Goal: Task Accomplishment & Management: Manage account settings

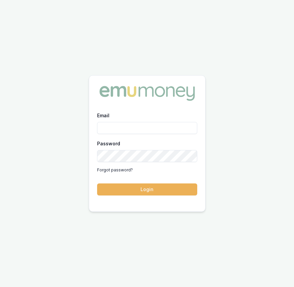
type input "[EMAIL_ADDRESS][DOMAIN_NAME]"
click at [121, 191] on button "Login" at bounding box center [147, 189] width 100 height 12
click at [121, 191] on form "Email eujin.ooi@emumoney.com.au Password Forgot password? Login" at bounding box center [147, 153] width 100 height 84
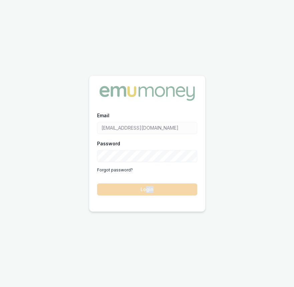
click at [147, 189] on form "Email eujin.ooi@emumoney.com.au Password Forgot password? Login" at bounding box center [147, 153] width 100 height 84
drag, startPoint x: 155, startPoint y: 176, endPoint x: 150, endPoint y: 168, distance: 9.6
click at [155, 176] on form "Email eujin.ooi@emumoney.com.au Password Forgot password? Login" at bounding box center [147, 153] width 100 height 84
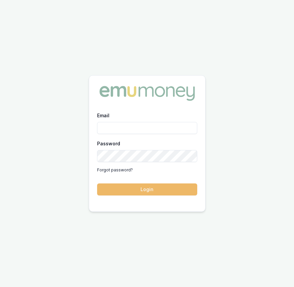
type input "eujin.ooi@emumoney.com.au"
click at [129, 191] on button "Login" at bounding box center [147, 189] width 100 height 12
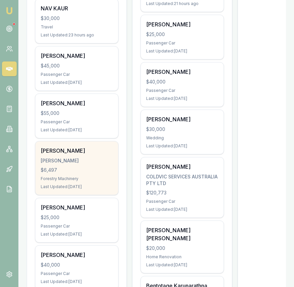
scroll to position [201, 0]
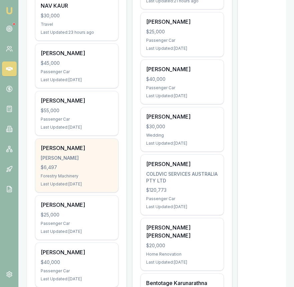
click at [99, 173] on div "Franz Schulze SCHULZE, FRANZ LESLIE $6,497 Forestry Machinery Last Updated: 5 d…" at bounding box center [76, 165] width 83 height 53
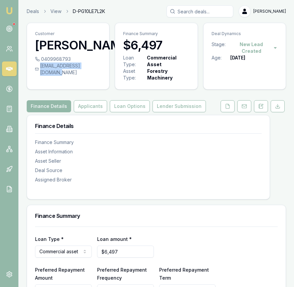
drag, startPoint x: 42, startPoint y: 79, endPoint x: 95, endPoint y: 80, distance: 53.1
click at [96, 76] on div "spatzis.qld@outlook.com" at bounding box center [68, 68] width 66 height 13
copy div "[EMAIL_ADDRESS][DOMAIN_NAME]"
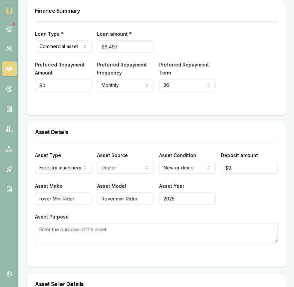
scroll to position [203, 0]
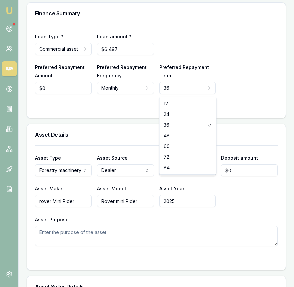
select select "24"
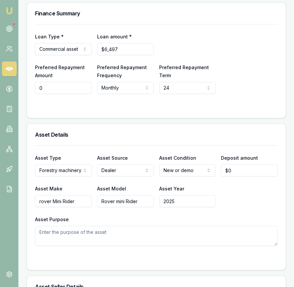
click at [51, 92] on input "0" at bounding box center [63, 88] width 57 height 12
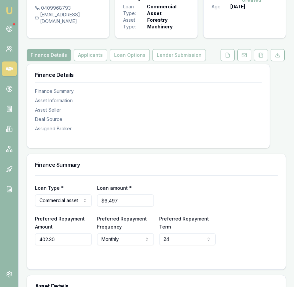
scroll to position [0, 0]
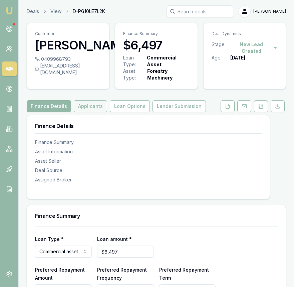
type input "$402"
click at [95, 110] on button "Applicants" at bounding box center [90, 106] width 33 height 12
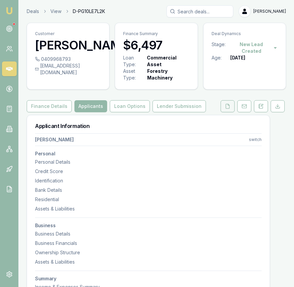
click at [227, 109] on icon at bounding box center [227, 106] width 5 height 5
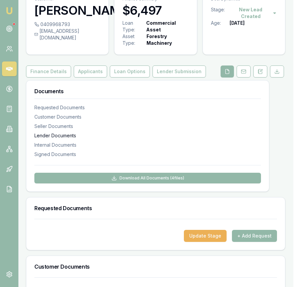
scroll to position [0, 1]
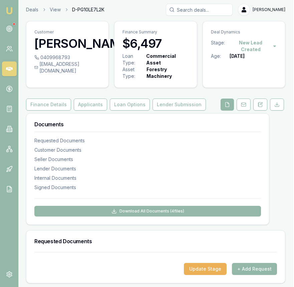
click at [132, 116] on div "Documents Requested Documents Customer Documents Seller Documents Lender Docume…" at bounding box center [147, 169] width 243 height 111
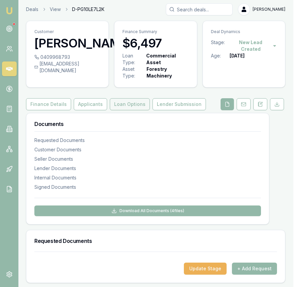
click at [133, 109] on button "Loan Options" at bounding box center [130, 104] width 40 height 12
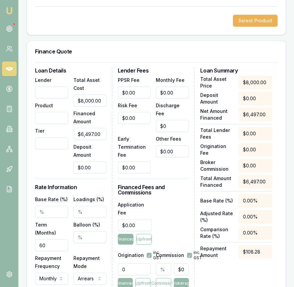
scroll to position [199, 0]
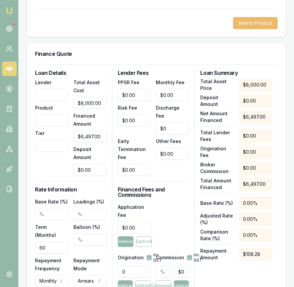
click at [253, 28] on button "Select Product" at bounding box center [255, 23] width 45 height 12
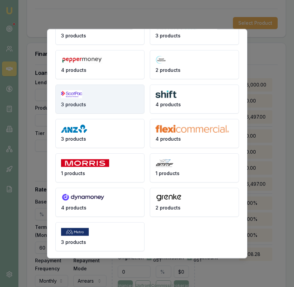
scroll to position [103, 0]
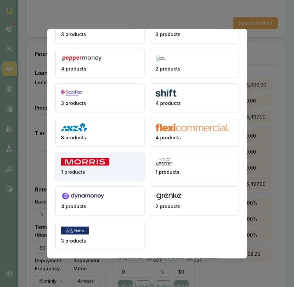
click at [112, 166] on button "1 products" at bounding box center [99, 166] width 89 height 29
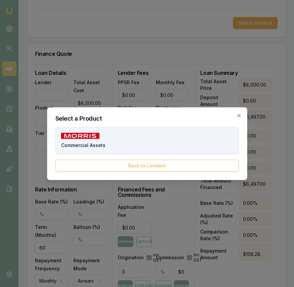
click at [105, 148] on button "Commercial Assets" at bounding box center [147, 140] width 184 height 27
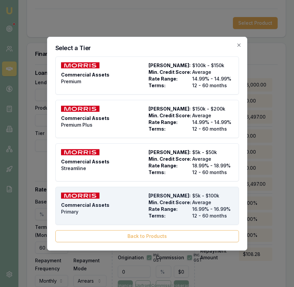
click at [134, 199] on div "Commercial Assets Primary" at bounding box center [103, 206] width 85 height 27
type input "Morris Finance"
type input "Commercial Assets"
type input "Primary"
type input "16.99"
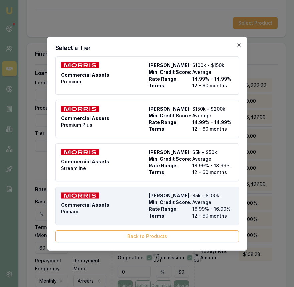
type input "12"
type input "$650.00"
type input "8"
type input "$519.76"
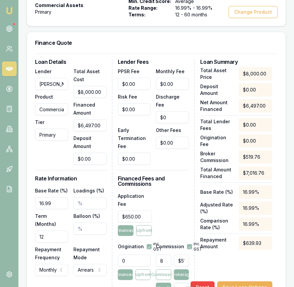
scroll to position [226, 0]
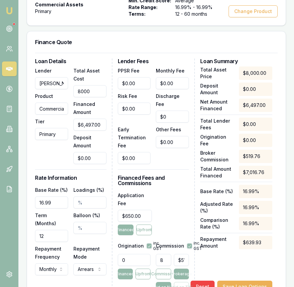
click at [80, 95] on input "8000" at bounding box center [90, 91] width 33 height 12
type input "6"
type input "$6.00"
type input "$0.48"
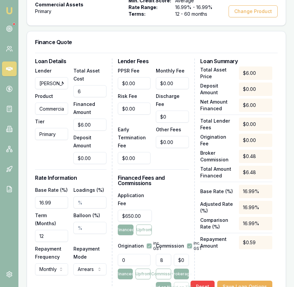
type input "64"
type input "$64.00"
type input "$5.12"
type input "649"
type input "$649.00"
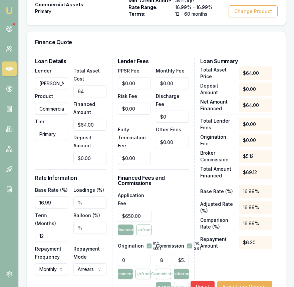
type input "$51.92"
type input "6497"
type input "$6,497.00"
type input "$519.76"
type input "$6,497.00"
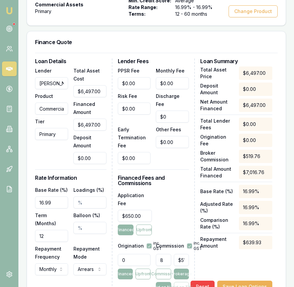
click at [58, 230] on input "12" at bounding box center [51, 236] width 33 height 12
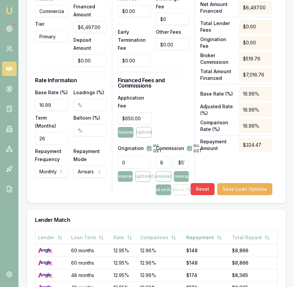
scroll to position [324, 0]
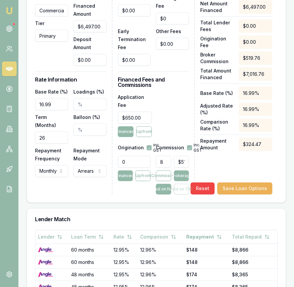
type input "26"
click at [181, 157] on input "519.76" at bounding box center [181, 162] width 15 height 12
type input "$519.76"
click at [188, 145] on button "button" at bounding box center [189, 147] width 5 height 5
checkbox input "false"
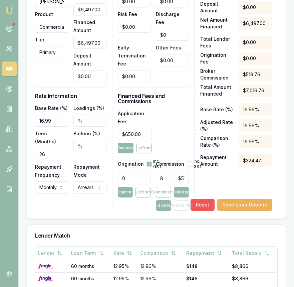
scroll to position [294, 0]
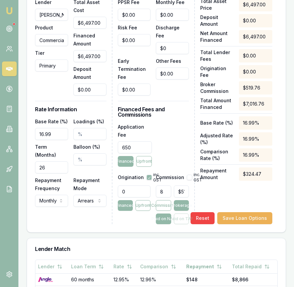
click at [145, 141] on input "650" at bounding box center [135, 147] width 34 height 12
type input "$960.00"
click at [164, 136] on div "Application Fee $960.00 Financed Upfront" at bounding box center [154, 145] width 72 height 44
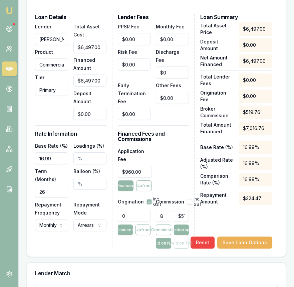
scroll to position [265, 0]
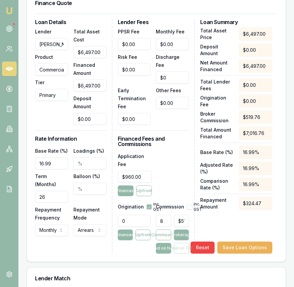
click at [64, 191] on input "26" at bounding box center [51, 197] width 33 height 12
type input "24"
click at [170, 48] on input "$0.00" at bounding box center [172, 44] width 33 height 12
click at [170, 48] on input "0" at bounding box center [172, 44] width 33 height 12
type input "$7.95"
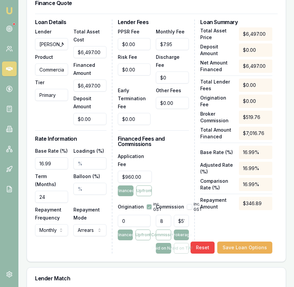
click at [180, 164] on div "Application Fee $960.00 Financed Upfront" at bounding box center [154, 174] width 72 height 44
click at [241, 243] on button "Save Loan Options" at bounding box center [245, 248] width 55 height 12
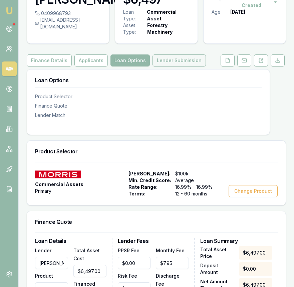
scroll to position [45, 0]
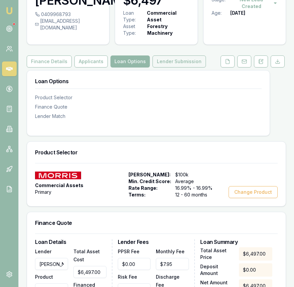
click at [178, 67] on button "Lender Submission" at bounding box center [179, 61] width 53 height 12
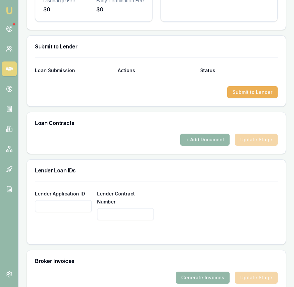
scroll to position [426, 0]
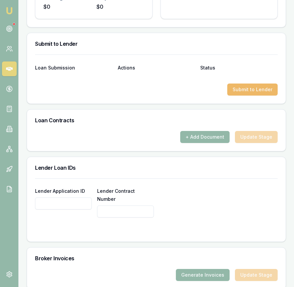
click at [240, 96] on button "Submit to Lender" at bounding box center [253, 90] width 50 height 12
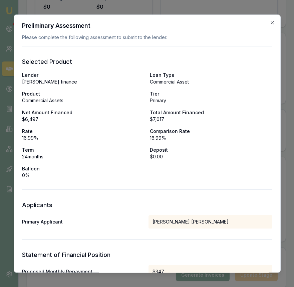
scroll to position [328, 0]
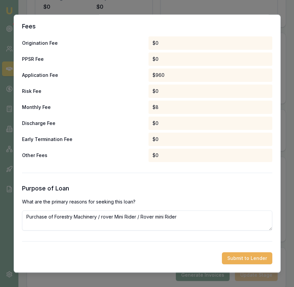
click at [263, 257] on button "Submit to Lender" at bounding box center [247, 258] width 50 height 12
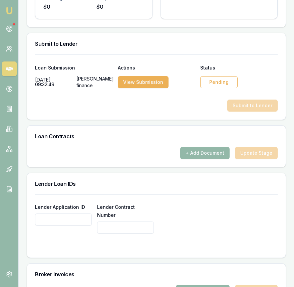
drag, startPoint x: 238, startPoint y: 87, endPoint x: 230, endPoint y: 90, distance: 8.9
click at [238, 87] on div "Pending" at bounding box center [240, 82] width 78 height 13
click at [228, 88] on div "Pending" at bounding box center [219, 82] width 37 height 12
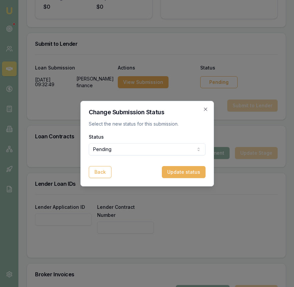
click at [171, 142] on div "Status Pending Pending Approved Rejected" at bounding box center [147, 144] width 117 height 23
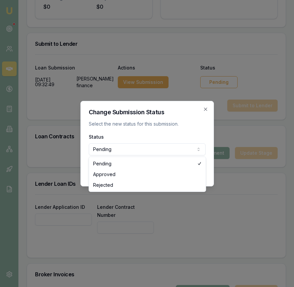
select select "APPROVED"
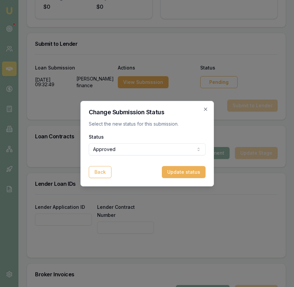
click at [184, 168] on button "Update status" at bounding box center [184, 172] width 44 height 12
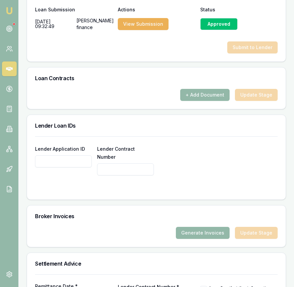
scroll to position [485, 0]
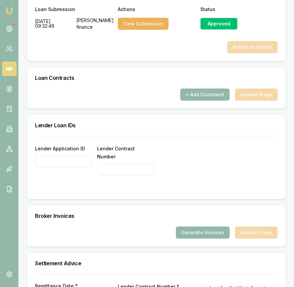
click at [49, 167] on input "Lender Application ID" at bounding box center [63, 161] width 57 height 12
paste input "100000932"
type input "100000932"
click at [141, 191] on div "Lender Application ID 100000932 Lender Contract Number" at bounding box center [156, 167] width 259 height 63
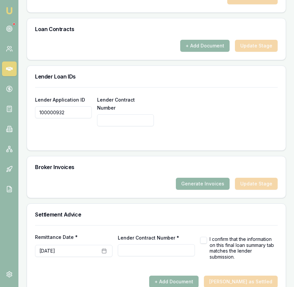
scroll to position [548, 0]
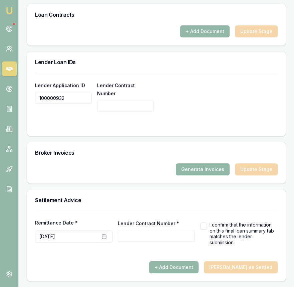
click at [189, 171] on button "Generate Invoices" at bounding box center [203, 169] width 54 height 12
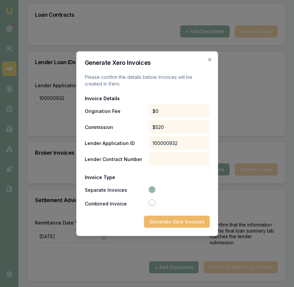
click at [170, 223] on button "Generate Xero Invoices" at bounding box center [177, 222] width 66 height 12
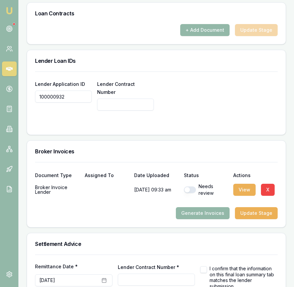
scroll to position [542, 0]
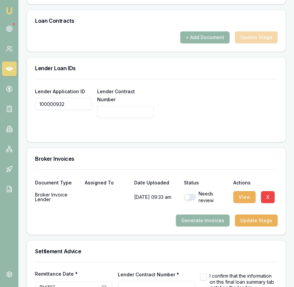
click at [188, 198] on button "button" at bounding box center [190, 197] width 12 height 7
checkbox input "true"
click at [248, 197] on button "View" at bounding box center [245, 197] width 22 height 12
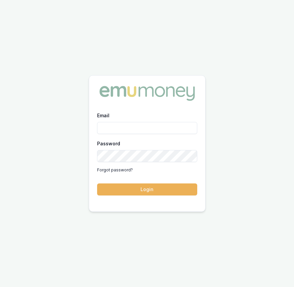
type input "[EMAIL_ADDRESS][DOMAIN_NAME]"
click at [133, 194] on button "Login" at bounding box center [147, 189] width 100 height 12
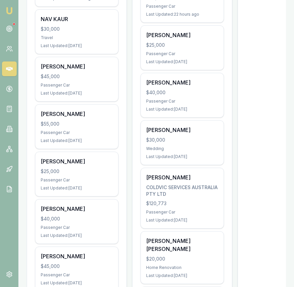
scroll to position [189, 0]
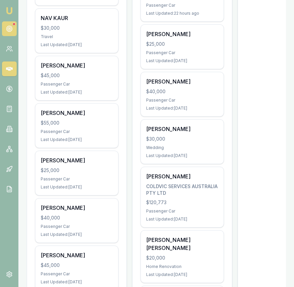
click at [14, 28] on link at bounding box center [9, 28] width 15 height 15
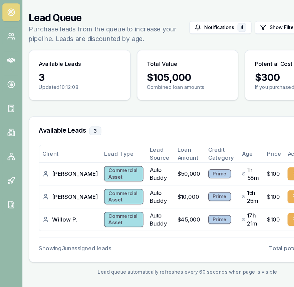
click at [133, 47] on p "Purchase leads from the queue to increase your pipeline. Leads are discounted b…" at bounding box center [91, 47] width 134 height 16
